Goal: Use online tool/utility: Use online tool/utility

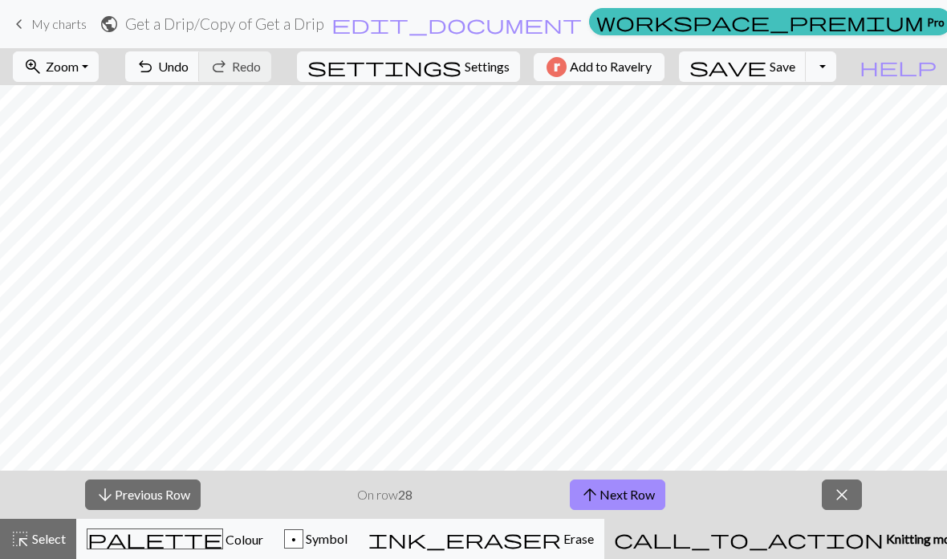
scroll to position [2, 0]
click at [121, 494] on button "arrow_downward Previous Row" at bounding box center [143, 494] width 116 height 31
click at [162, 487] on button "arrow_downward Previous Row" at bounding box center [143, 494] width 116 height 31
click at [47, 531] on span "Select" at bounding box center [48, 538] width 36 height 15
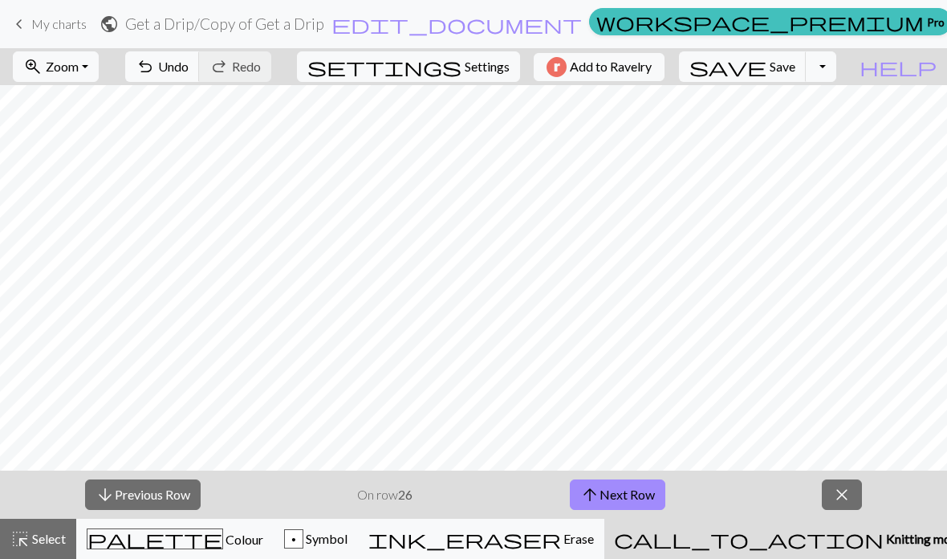
click at [48, 547] on div "highlight_alt Select Select" at bounding box center [37, 538] width 55 height 19
click at [44, 547] on div "highlight_alt Select Select" at bounding box center [37, 538] width 55 height 19
click at [51, 533] on span "Select" at bounding box center [48, 538] width 36 height 15
click at [845, 504] on span "close" at bounding box center [841, 494] width 19 height 22
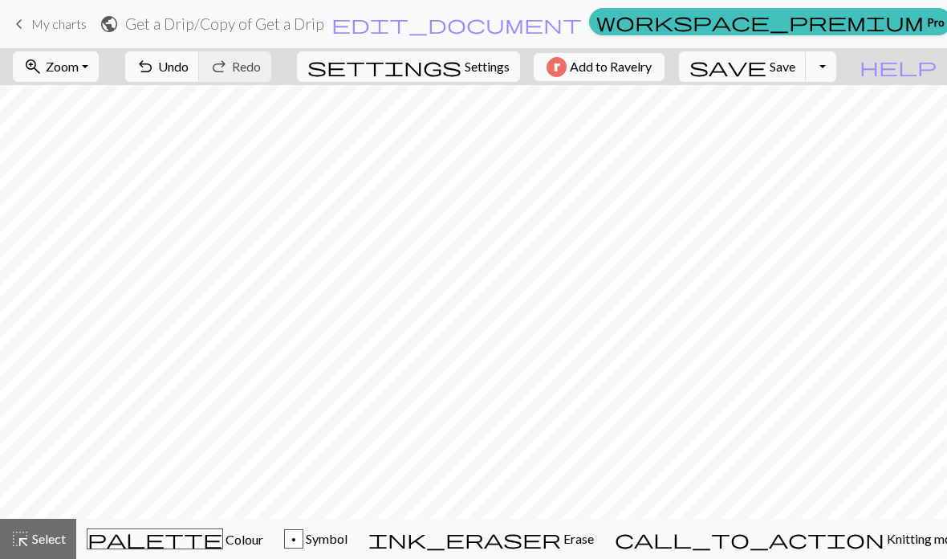
click at [36, 533] on span "Select" at bounding box center [48, 538] width 36 height 15
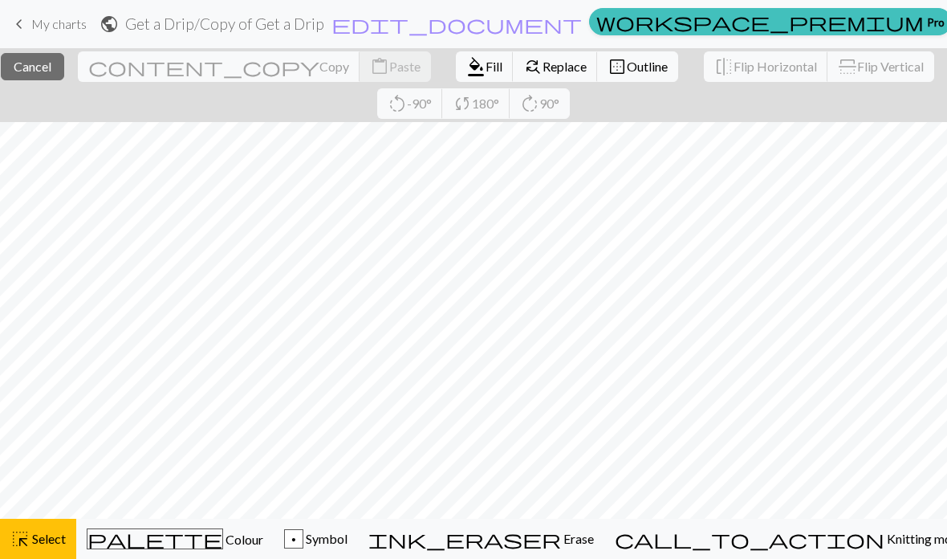
click at [41, 544] on span "Select" at bounding box center [48, 538] width 36 height 15
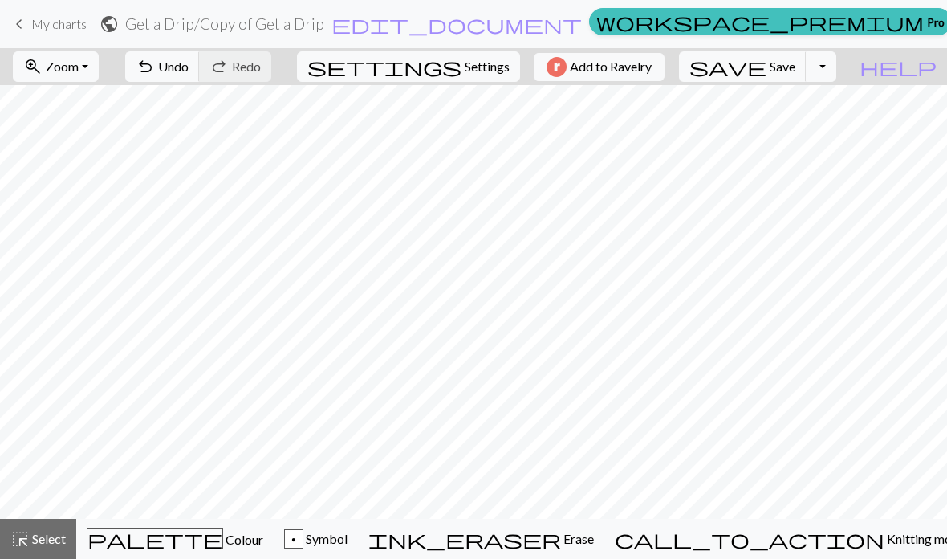
click at [79, 68] on span "Zoom" at bounding box center [62, 66] width 33 height 15
click at [106, 226] on button "100%" at bounding box center [77, 218] width 127 height 26
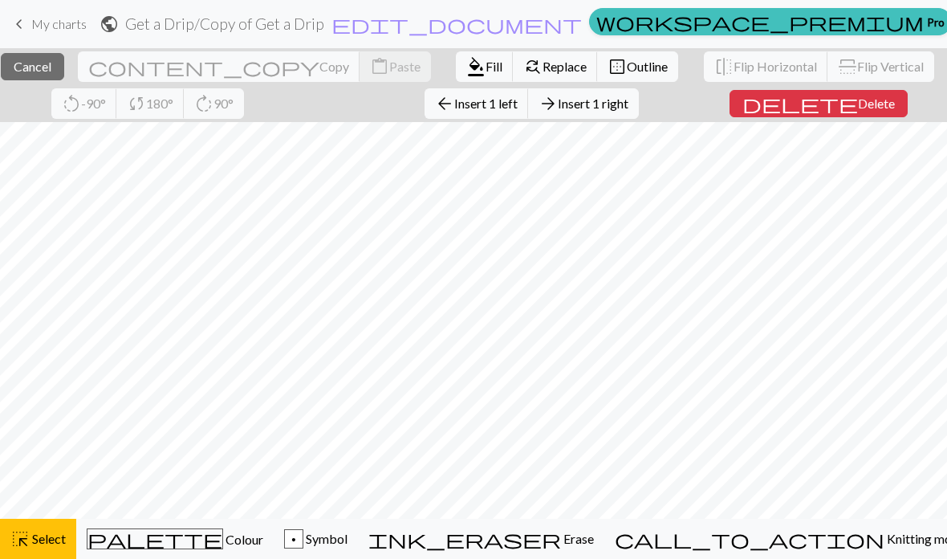
click at [518, 104] on span "Insert 1 left" at bounding box center [485, 103] width 63 height 15
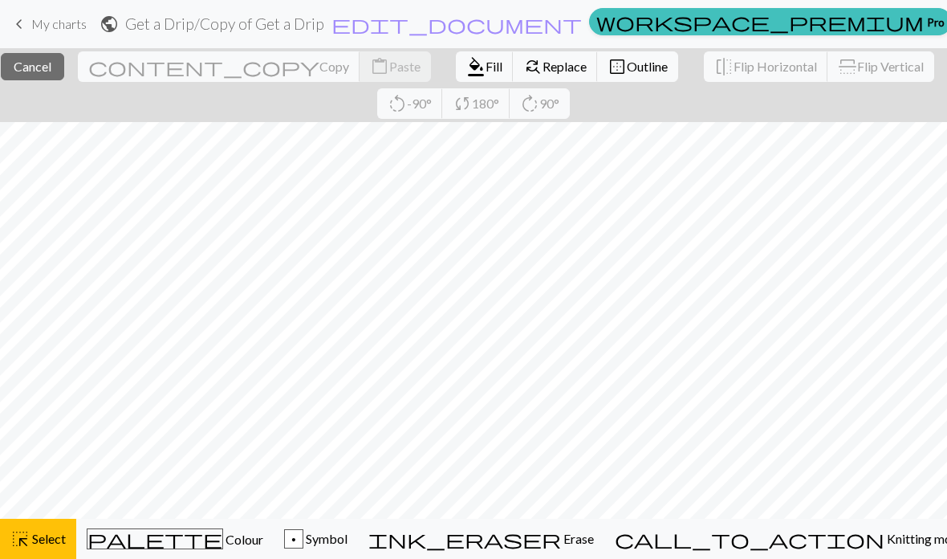
click at [33, 547] on div "highlight_alt Select Select" at bounding box center [37, 538] width 55 height 19
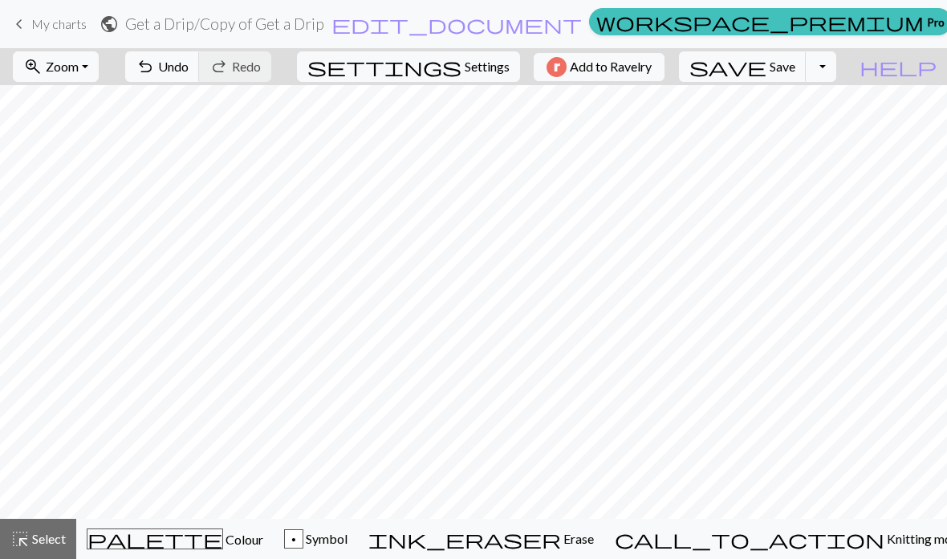
click at [52, 537] on span "Select" at bounding box center [48, 538] width 36 height 15
click at [51, 541] on span "Select" at bounding box center [48, 538] width 36 height 15
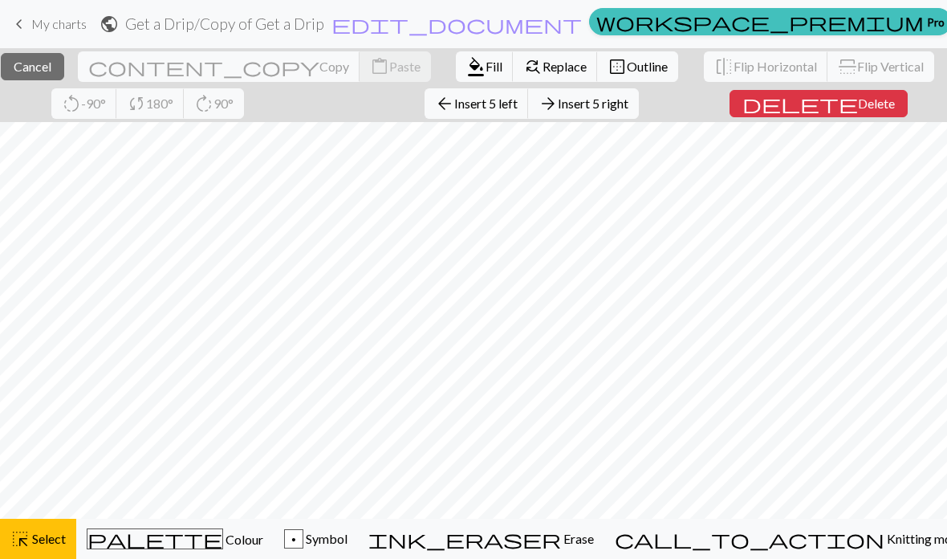
click at [518, 109] on span "Insert 5 left" at bounding box center [485, 103] width 63 height 15
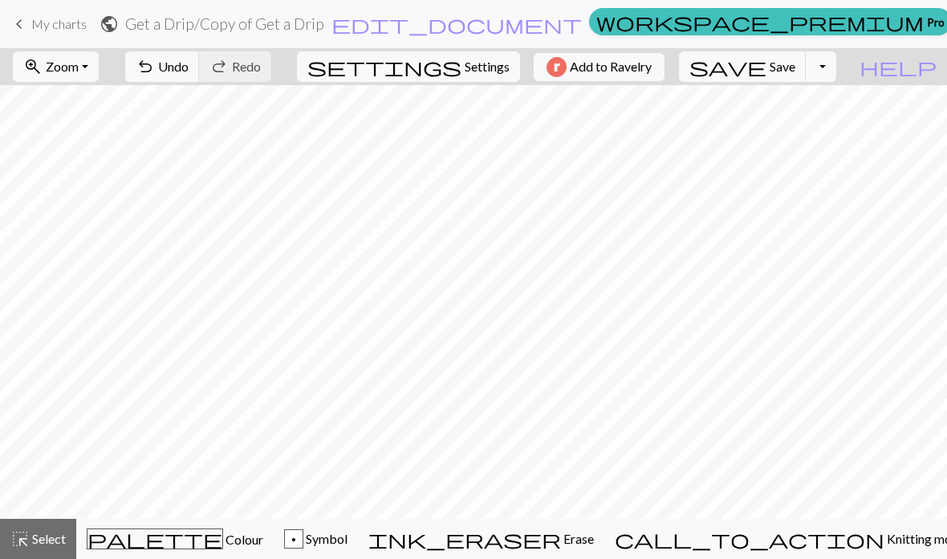
click at [189, 70] on span "Undo" at bounding box center [173, 66] width 31 height 15
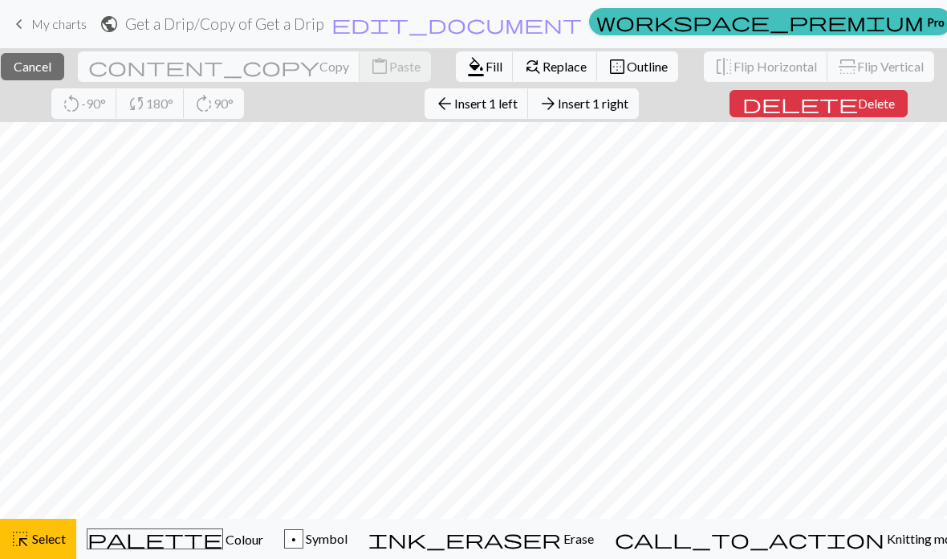
click at [529, 113] on button "arrow_back Insert 1 left" at bounding box center [477, 103] width 104 height 31
click at [529, 112] on button "arrow_back Insert 2 left" at bounding box center [477, 103] width 104 height 31
click at [518, 105] on span "Insert 4 left" at bounding box center [485, 103] width 63 height 15
click at [529, 112] on button "arrow_back Insert 7 left" at bounding box center [477, 103] width 104 height 31
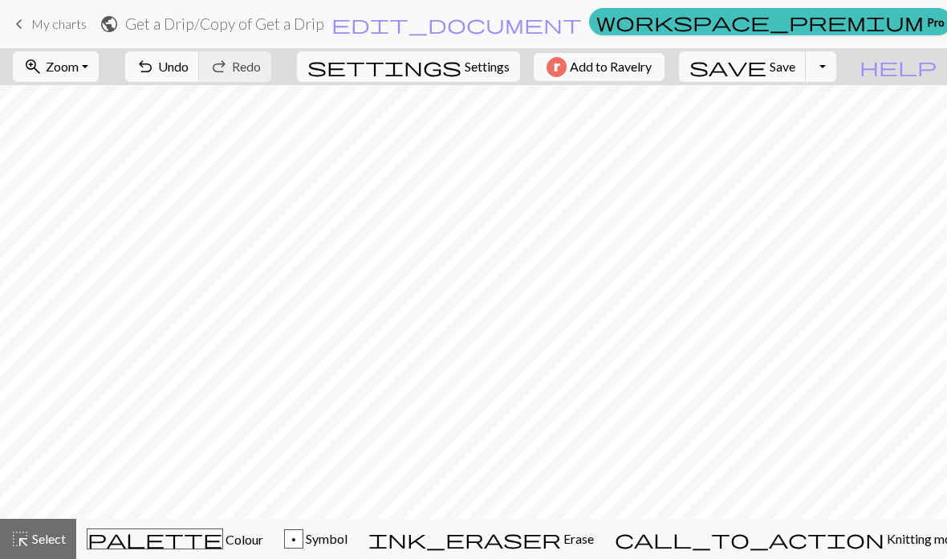
click at [99, 63] on button "zoom_in Zoom Zoom" at bounding box center [56, 66] width 86 height 31
click at [113, 194] on button "50%" at bounding box center [77, 193] width 127 height 26
click at [189, 71] on span "Undo" at bounding box center [173, 66] width 31 height 15
click at [189, 70] on span "Undo" at bounding box center [173, 66] width 31 height 15
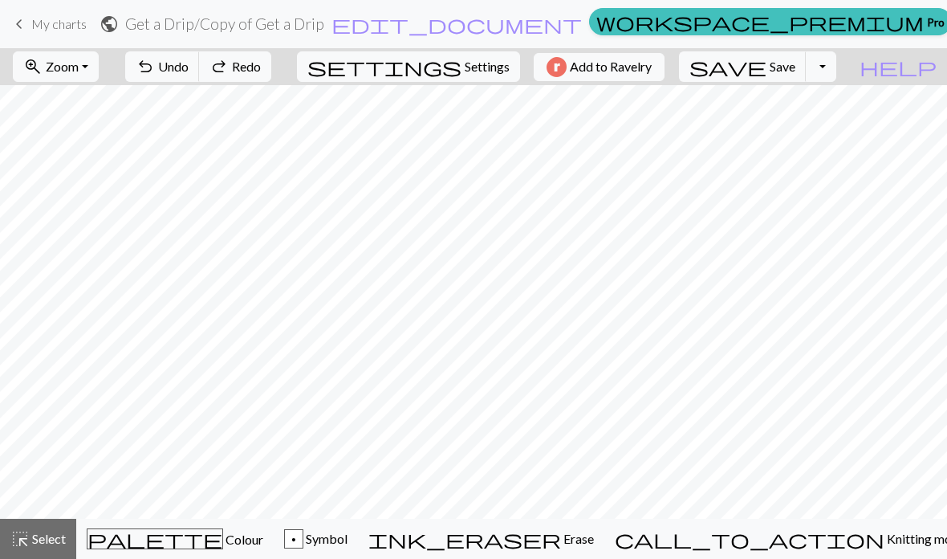
click at [40, 534] on span "Select" at bounding box center [48, 538] width 36 height 15
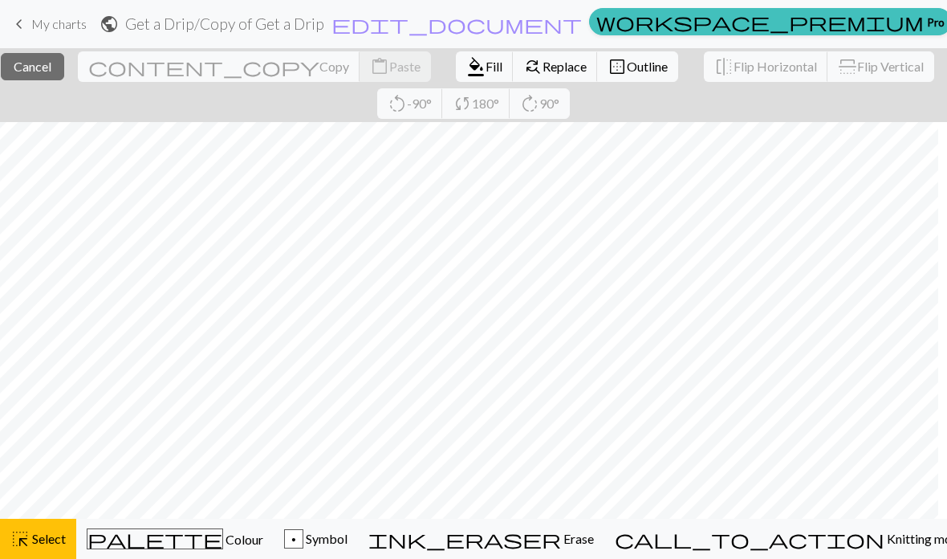
scroll to position [0, 26]
click at [44, 552] on button "highlight_alt Select Select" at bounding box center [38, 539] width 76 height 40
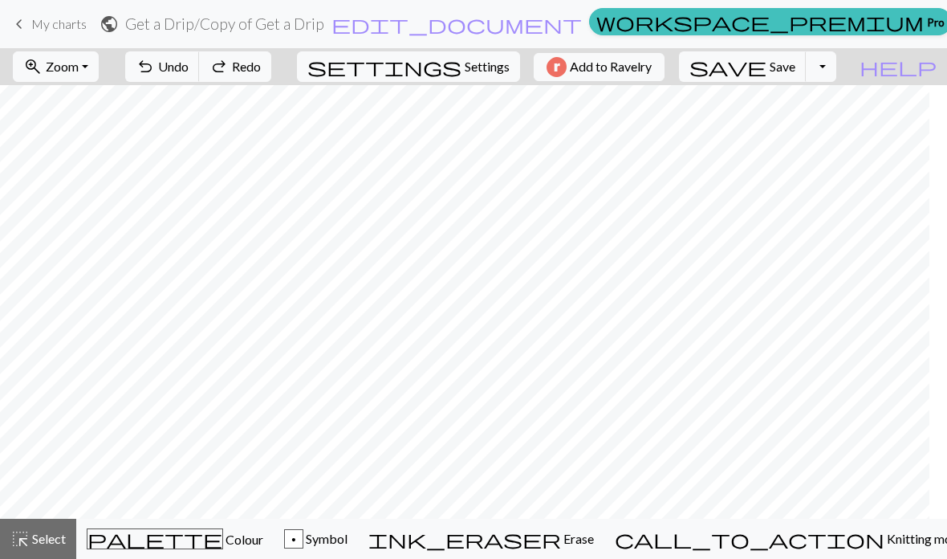
scroll to position [0, 194]
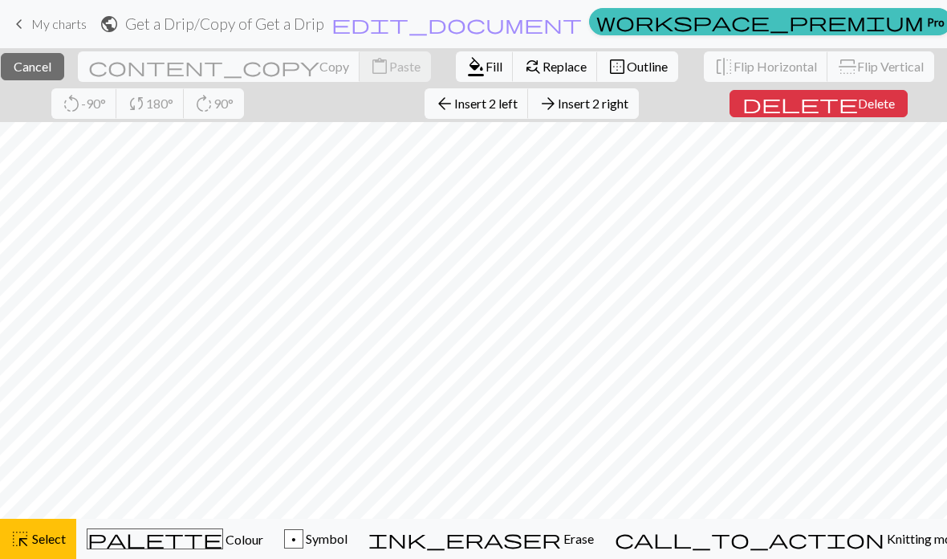
click at [518, 105] on span "Insert 2 left" at bounding box center [485, 103] width 63 height 15
click at [518, 104] on span "Insert 3 left" at bounding box center [485, 103] width 63 height 15
click at [518, 109] on span "Insert 5 left" at bounding box center [485, 103] width 63 height 15
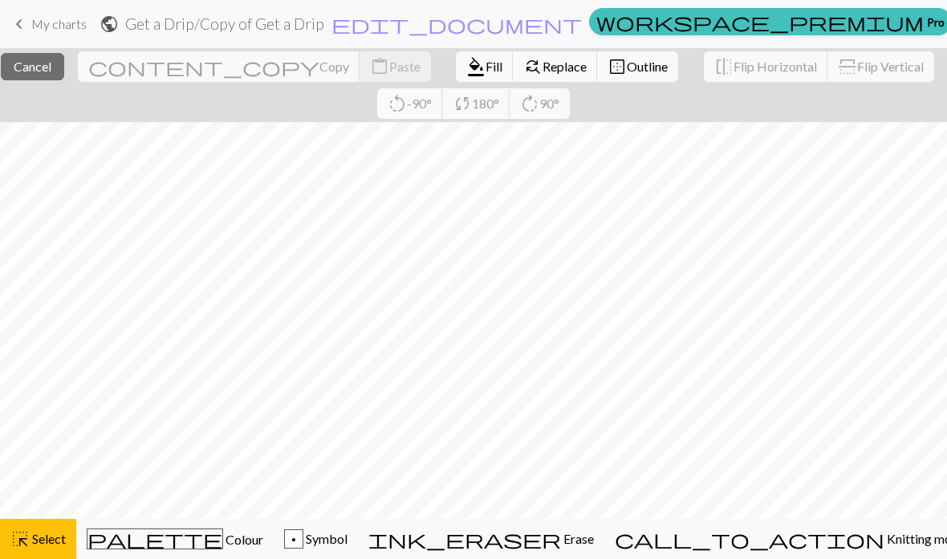
click at [53, 547] on div "highlight_alt Select Select" at bounding box center [37, 538] width 55 height 19
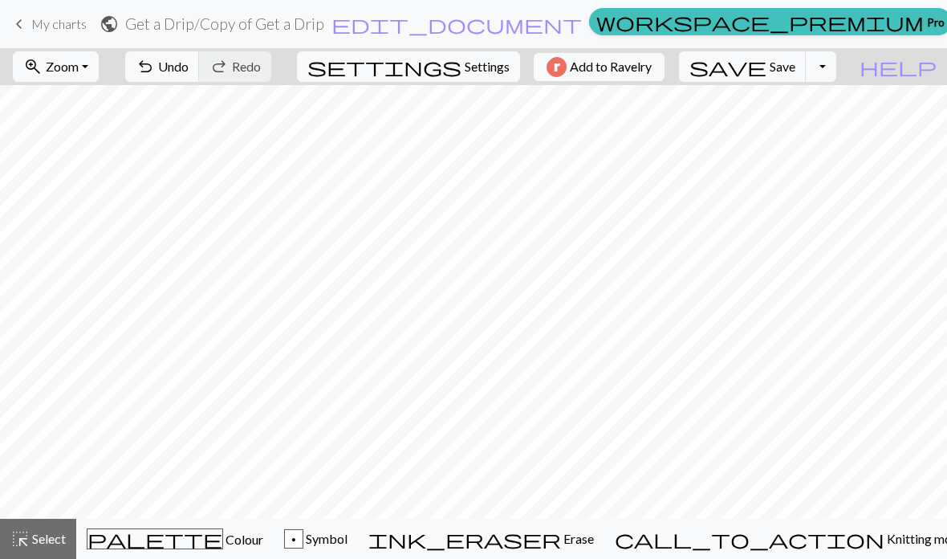
click at [52, 547] on div "highlight_alt Select Select" at bounding box center [37, 538] width 55 height 19
click at [55, 537] on span "Select" at bounding box center [48, 538] width 36 height 15
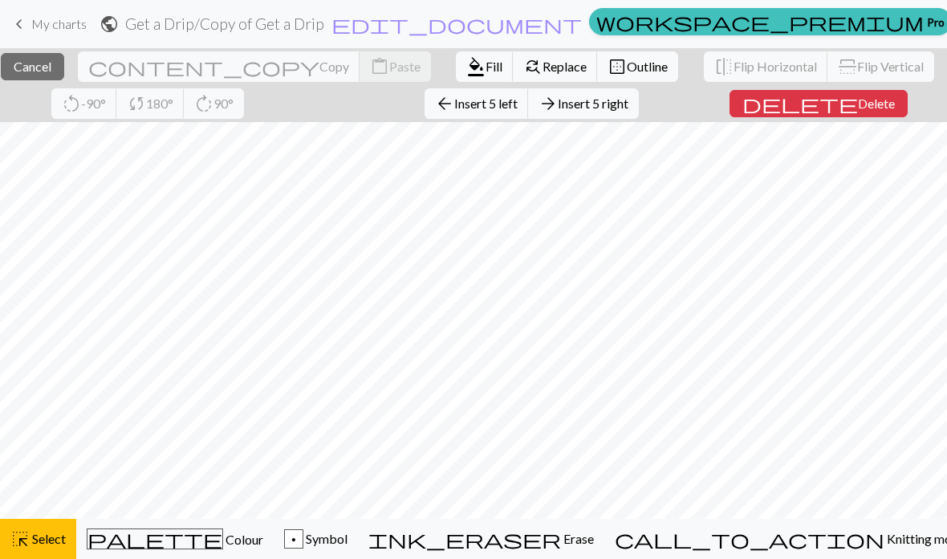
click at [529, 113] on button "arrow_back Insert 5 left" at bounding box center [477, 103] width 104 height 31
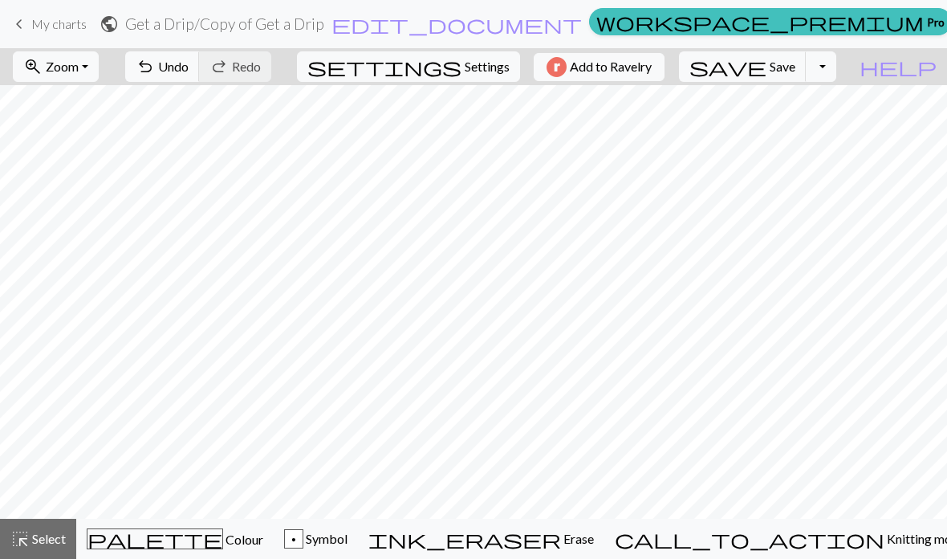
click at [189, 74] on span "Undo" at bounding box center [173, 66] width 31 height 15
click at [63, 539] on span "Select" at bounding box center [48, 538] width 36 height 15
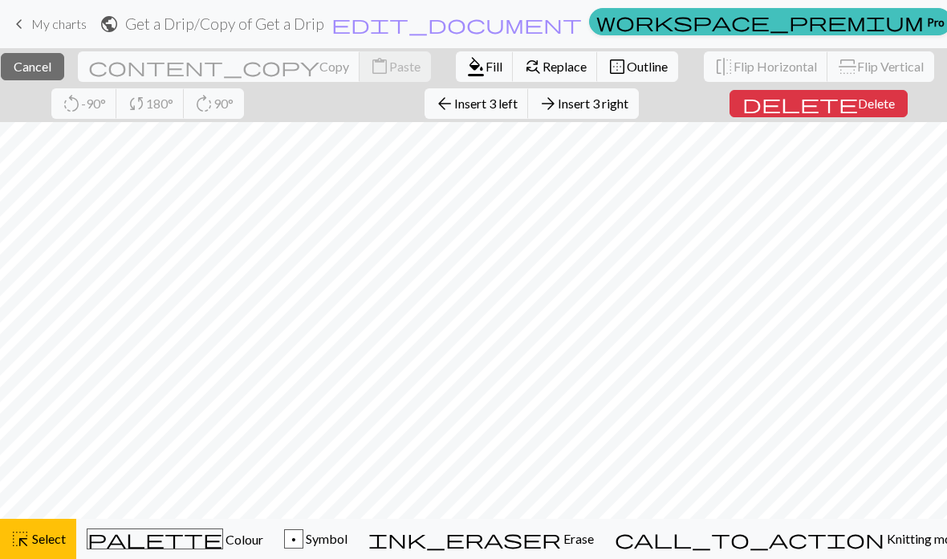
click at [627, 74] on span "Outline" at bounding box center [647, 66] width 41 height 15
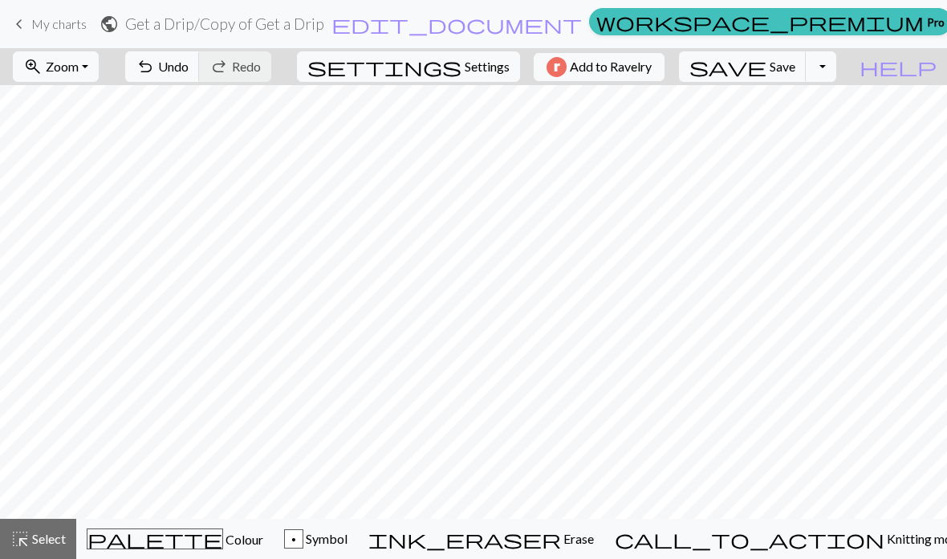
click at [200, 79] on button "undo Undo Undo" at bounding box center [162, 66] width 75 height 31
click at [46, 548] on button "highlight_alt Select Select" at bounding box center [38, 539] width 76 height 40
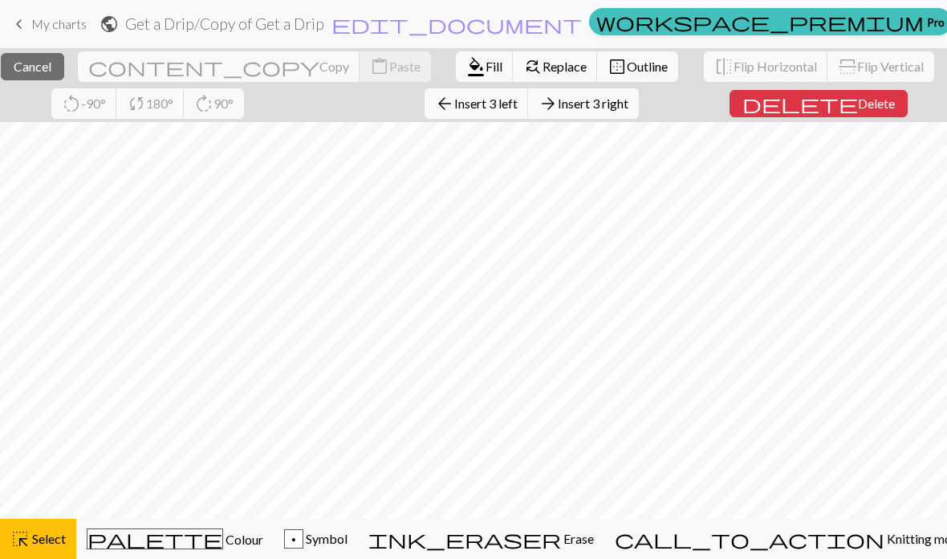
click at [627, 66] on span "Outline" at bounding box center [647, 66] width 41 height 15
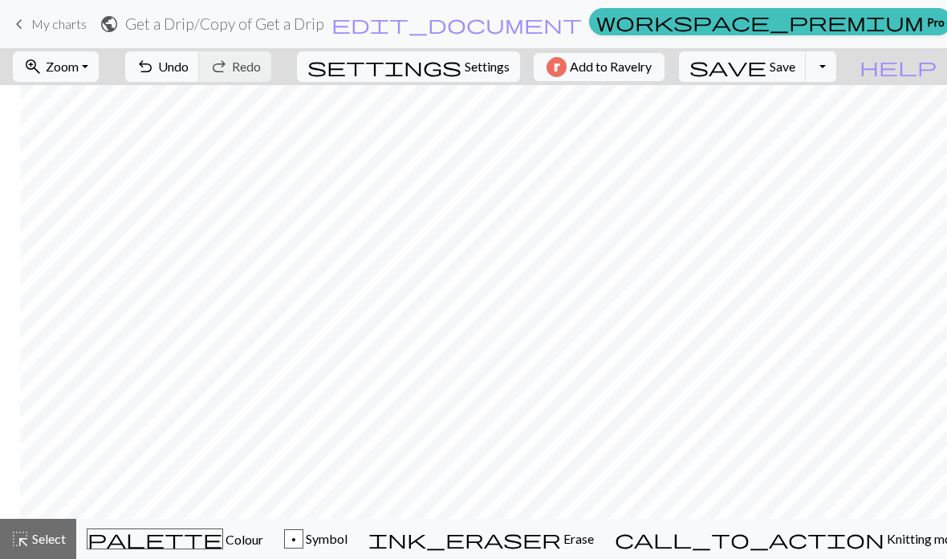
scroll to position [0, 262]
click at [189, 72] on span "Undo" at bounding box center [173, 66] width 31 height 15
click at [189, 66] on span "Undo" at bounding box center [173, 66] width 31 height 15
click at [79, 70] on span "Zoom" at bounding box center [62, 66] width 33 height 15
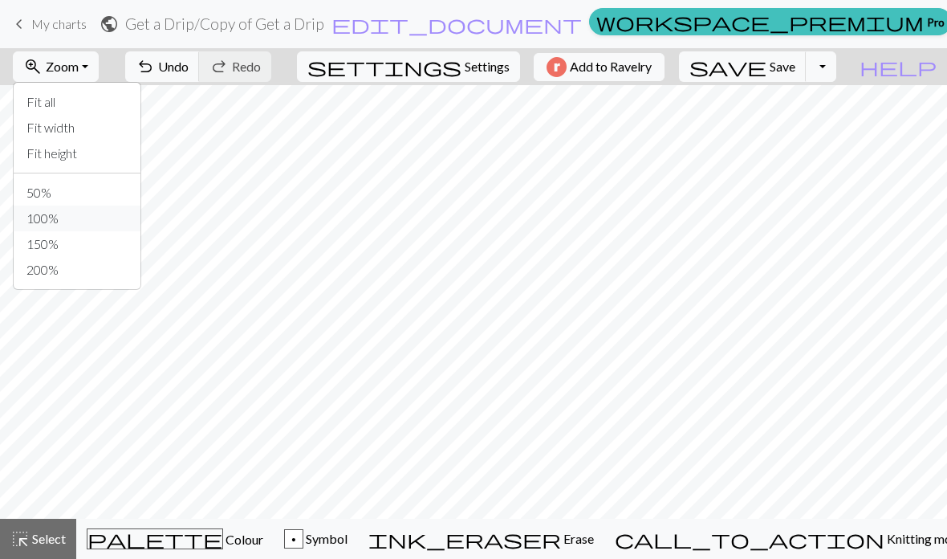
click at [59, 223] on button "100%" at bounding box center [77, 218] width 127 height 26
click at [223, 544] on span "Colour" at bounding box center [243, 538] width 40 height 15
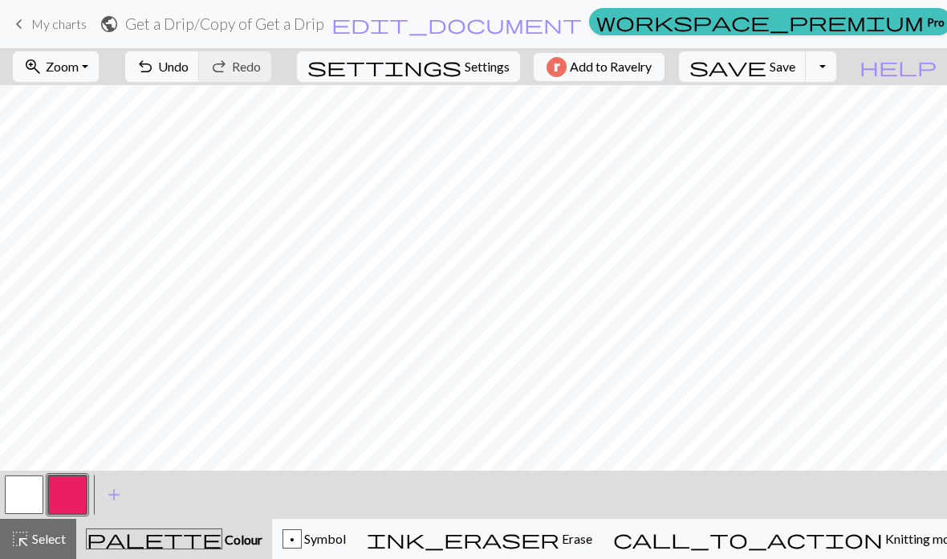
click at [30, 494] on button "button" at bounding box center [24, 494] width 39 height 39
click at [79, 490] on button "button" at bounding box center [67, 494] width 39 height 39
click at [189, 69] on span "Undo" at bounding box center [173, 66] width 31 height 15
click at [189, 68] on span "Undo" at bounding box center [173, 66] width 31 height 15
click at [189, 67] on span "Undo" at bounding box center [173, 66] width 31 height 15
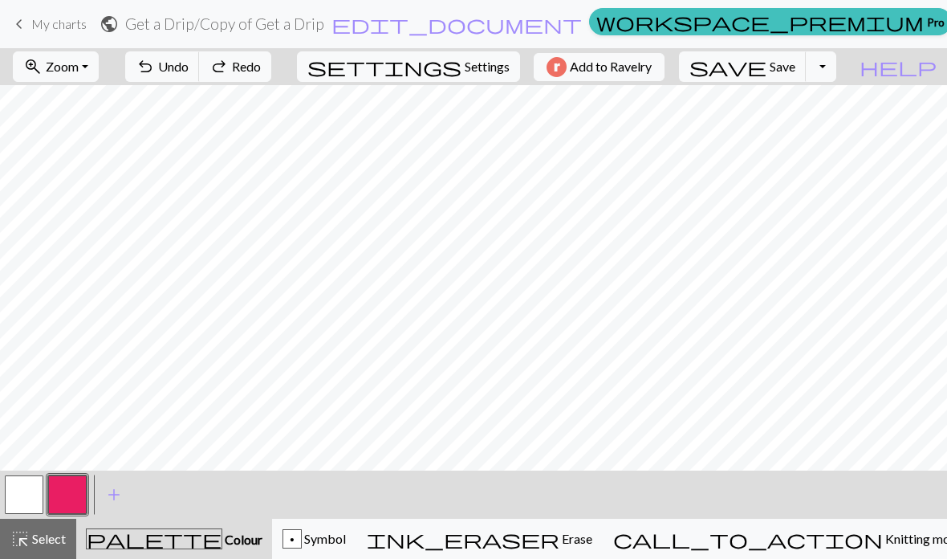
click at [189, 67] on span "Undo" at bounding box center [173, 66] width 31 height 15
click at [155, 74] on span "undo" at bounding box center [145, 66] width 19 height 22
click at [155, 66] on span "undo" at bounding box center [145, 66] width 19 height 22
click at [189, 70] on span "Undo" at bounding box center [173, 66] width 31 height 15
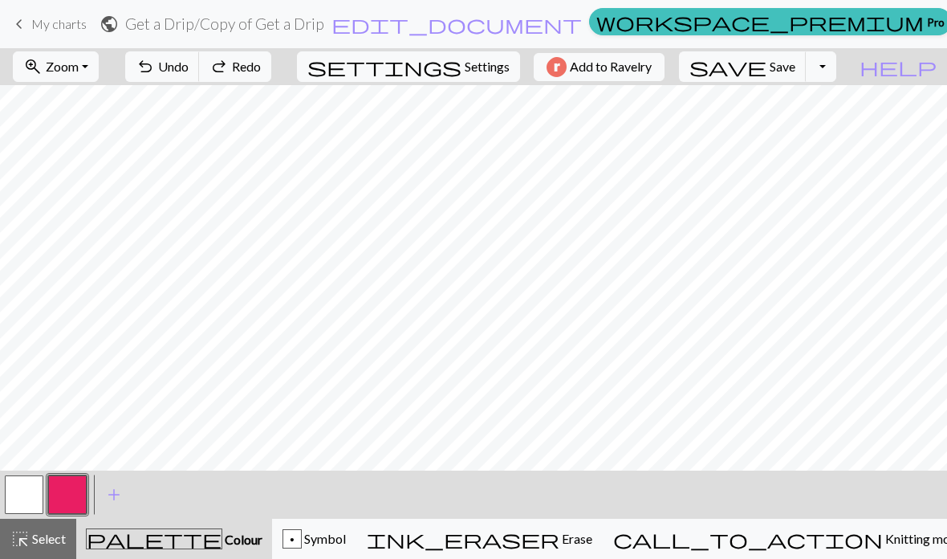
click at [21, 488] on button "button" at bounding box center [24, 494] width 39 height 39
click at [74, 491] on button "button" at bounding box center [67, 494] width 39 height 39
click at [23, 494] on button "button" at bounding box center [24, 494] width 39 height 39
click at [189, 68] on span "Undo" at bounding box center [173, 66] width 31 height 15
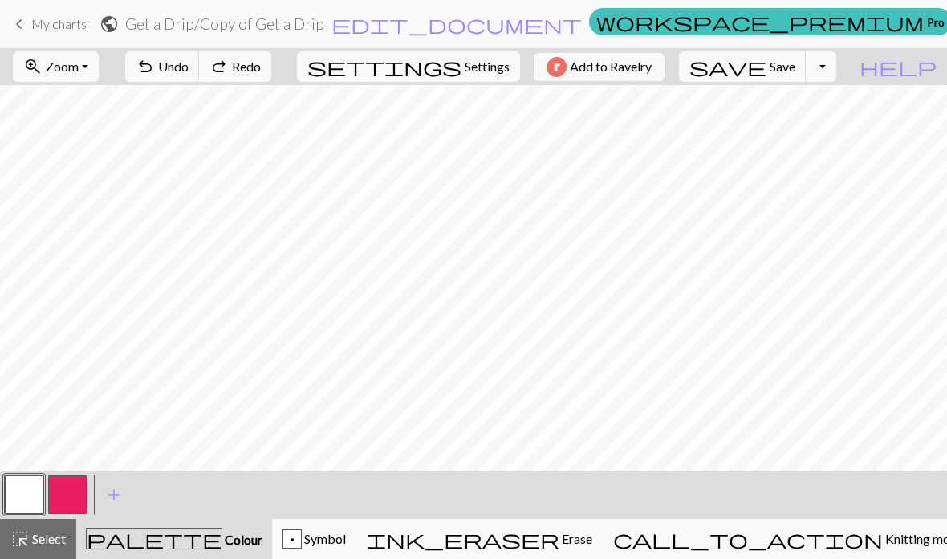
click at [69, 499] on button "button" at bounding box center [67, 494] width 39 height 39
click at [189, 65] on span "Undo" at bounding box center [173, 66] width 31 height 15
click at [189, 64] on span "Undo" at bounding box center [173, 66] width 31 height 15
click at [189, 63] on span "Undo" at bounding box center [173, 66] width 31 height 15
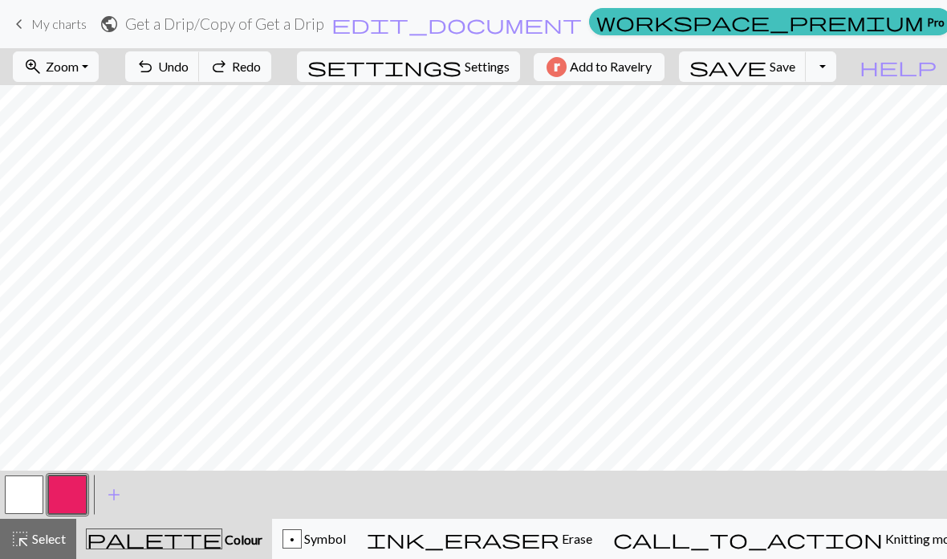
click at [200, 53] on button "undo Undo Undo" at bounding box center [162, 66] width 75 height 31
click at [200, 51] on button "undo Undo Undo" at bounding box center [162, 66] width 75 height 31
click at [243, 51] on div "undo Undo Undo redo Redo Redo" at bounding box center [198, 66] width 170 height 37
click at [200, 55] on button "undo Undo Undo" at bounding box center [162, 66] width 75 height 31
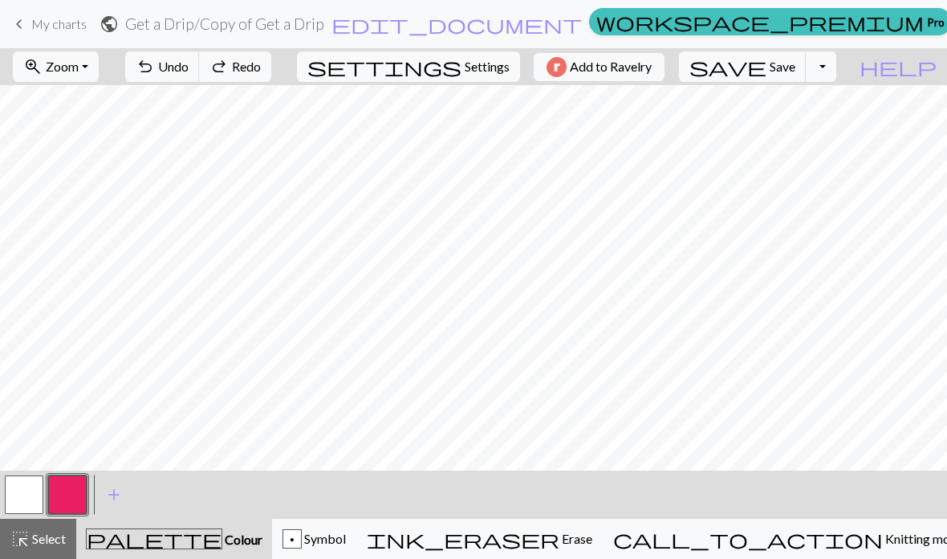
click at [200, 60] on button "undo Undo Undo" at bounding box center [162, 66] width 75 height 31
click at [189, 71] on span "Undo" at bounding box center [173, 66] width 31 height 15
click at [189, 66] on span "Undo" at bounding box center [173, 66] width 31 height 15
click at [189, 61] on span "Undo" at bounding box center [173, 66] width 31 height 15
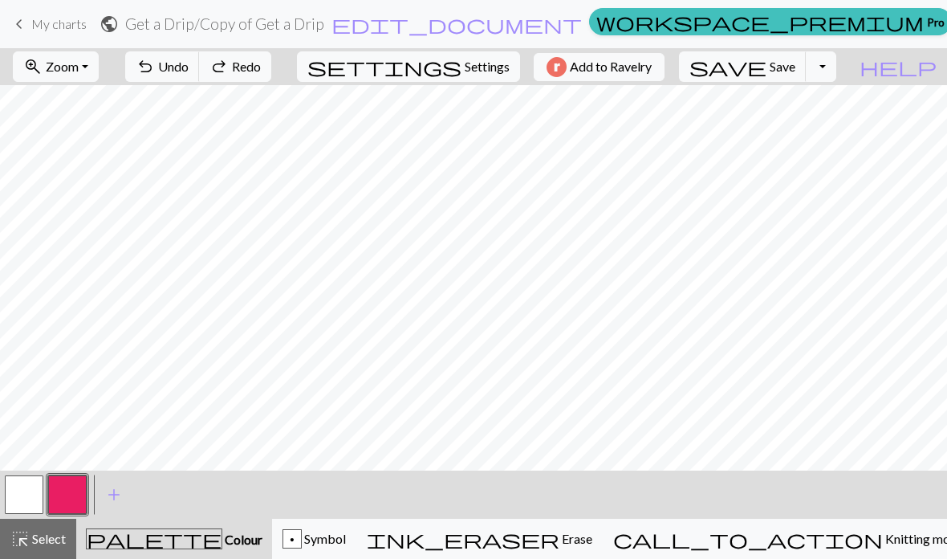
click at [200, 71] on button "undo Undo Undo" at bounding box center [162, 66] width 75 height 31
click at [200, 70] on button "undo Undo Undo" at bounding box center [162, 66] width 75 height 31
click at [189, 63] on span "Undo" at bounding box center [173, 66] width 31 height 15
click at [200, 62] on button "undo Undo Undo" at bounding box center [162, 66] width 75 height 31
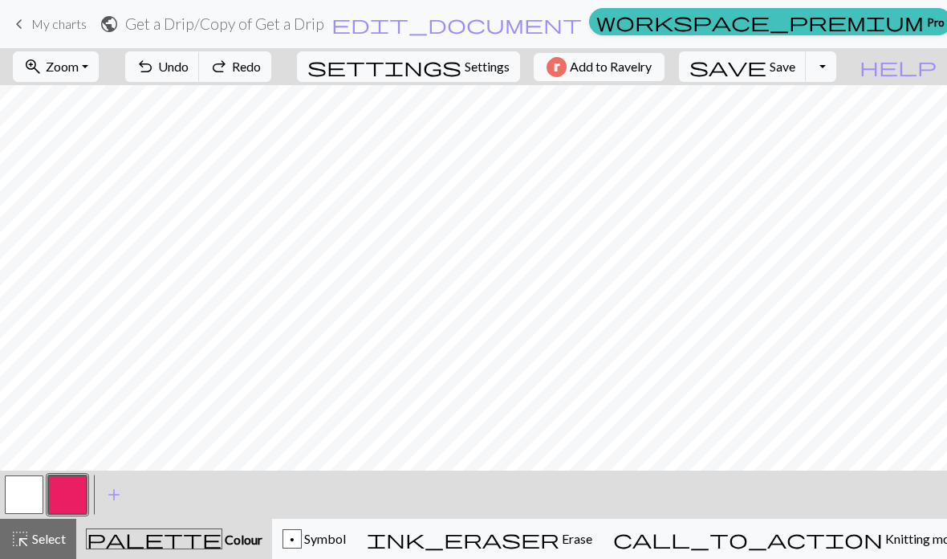
click at [155, 62] on span "undo" at bounding box center [145, 66] width 19 height 22
click at [155, 66] on span "undo" at bounding box center [145, 66] width 19 height 22
click at [155, 65] on span "undo" at bounding box center [145, 66] width 19 height 22
click at [155, 70] on span "undo" at bounding box center [145, 66] width 19 height 22
click at [155, 69] on span "undo" at bounding box center [145, 66] width 19 height 22
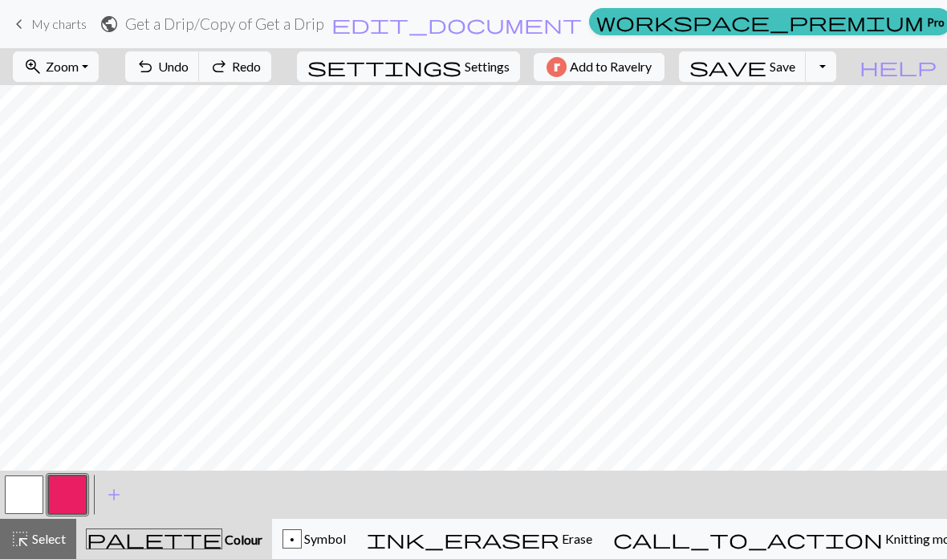
click at [68, 492] on button "button" at bounding box center [67, 494] width 39 height 39
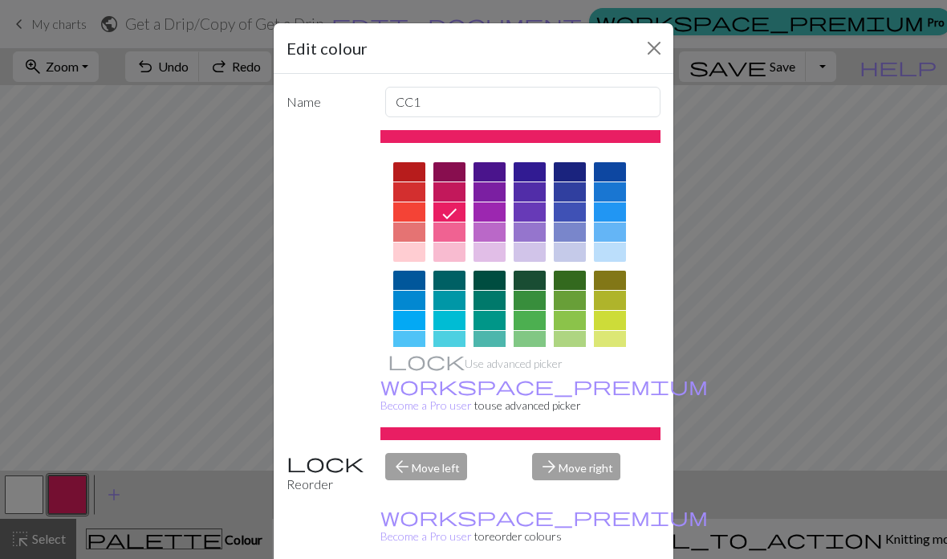
click at [653, 51] on button "Close" at bounding box center [654, 48] width 26 height 26
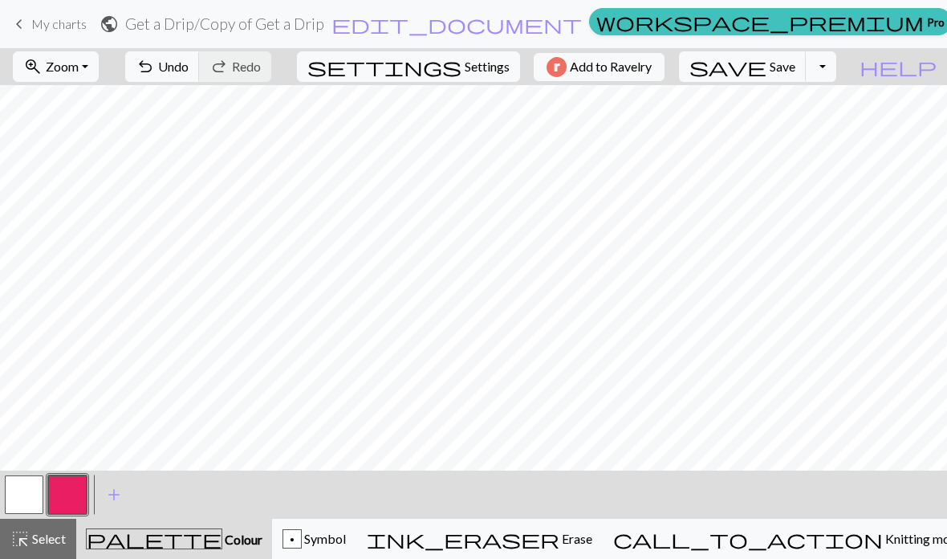
click at [99, 66] on button "zoom_in Zoom Zoom" at bounding box center [56, 66] width 86 height 31
click at [108, 246] on button "150%" at bounding box center [77, 244] width 127 height 26
click at [79, 62] on span "Zoom" at bounding box center [62, 66] width 33 height 15
click at [89, 193] on button "50%" at bounding box center [77, 193] width 127 height 26
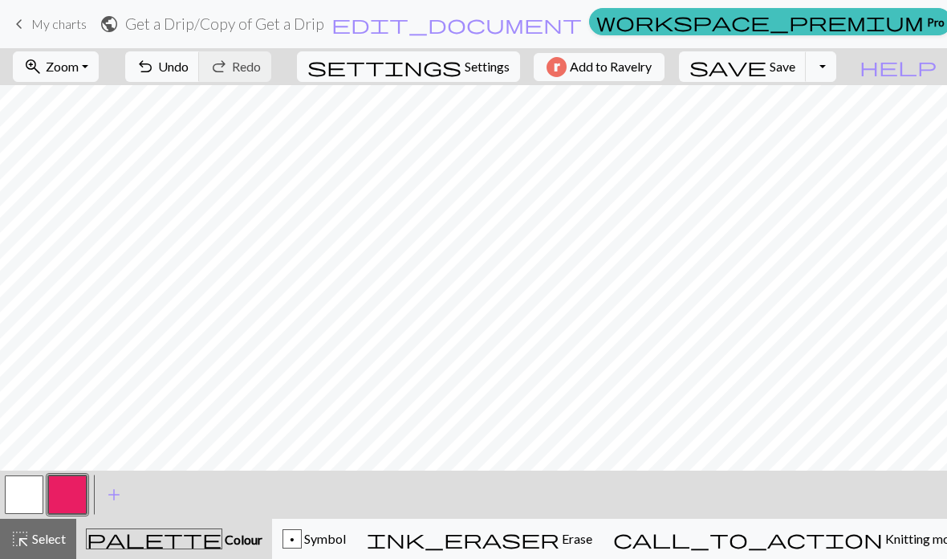
click at [189, 72] on span "Undo" at bounding box center [173, 66] width 31 height 15
